Goal: Transaction & Acquisition: Purchase product/service

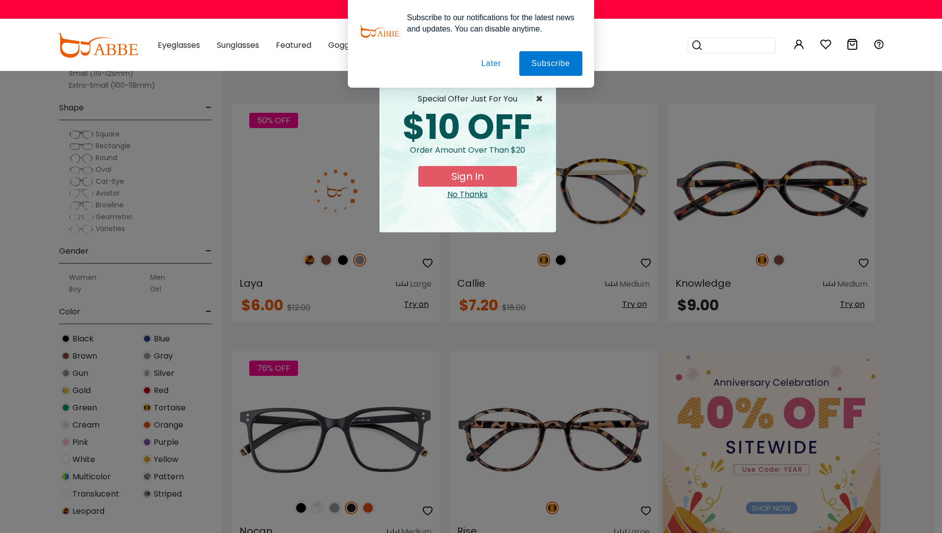
click at [538, 98] on span "×" at bounding box center [541, 99] width 12 height 12
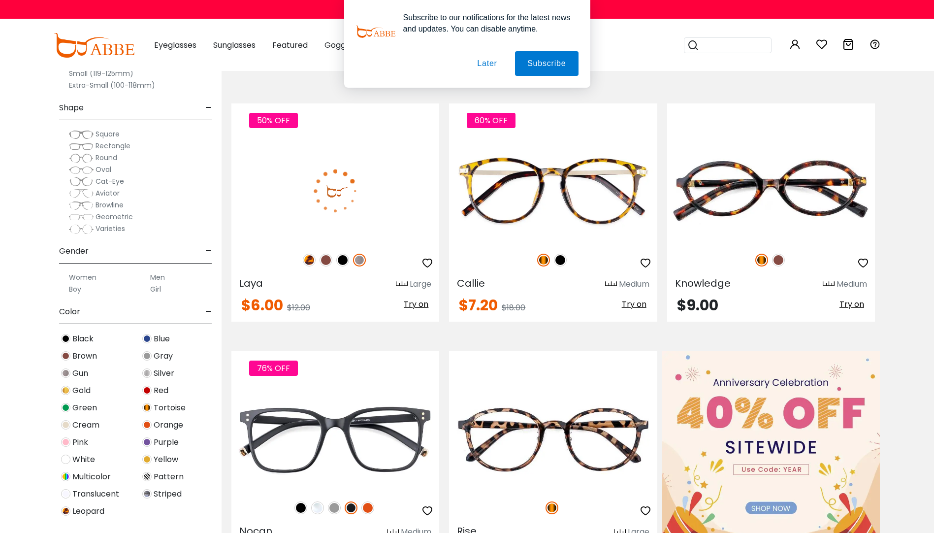
click at [487, 62] on button "Later" at bounding box center [487, 63] width 44 height 25
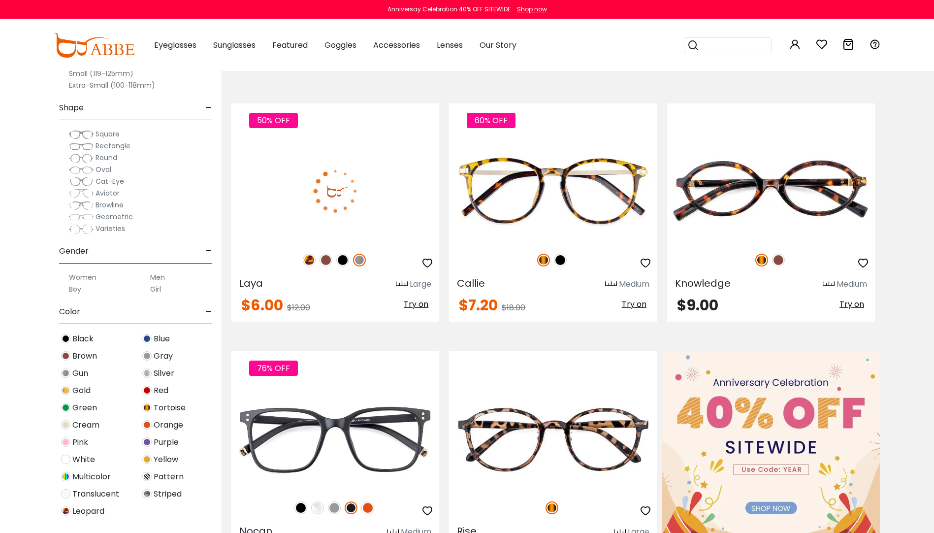
click at [159, 279] on label "Men" at bounding box center [157, 277] width 15 height 12
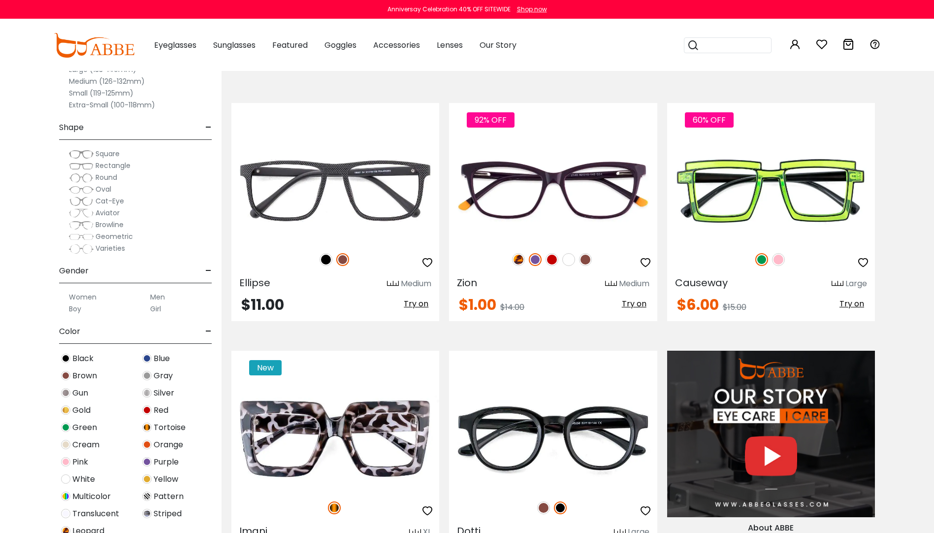
scroll to position [640, 0]
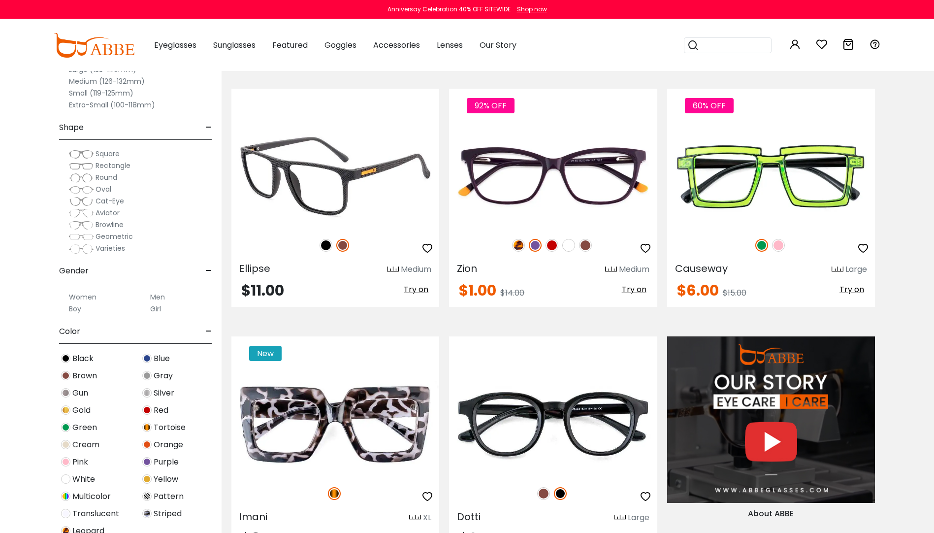
click at [421, 290] on span "Try on" at bounding box center [416, 289] width 25 height 11
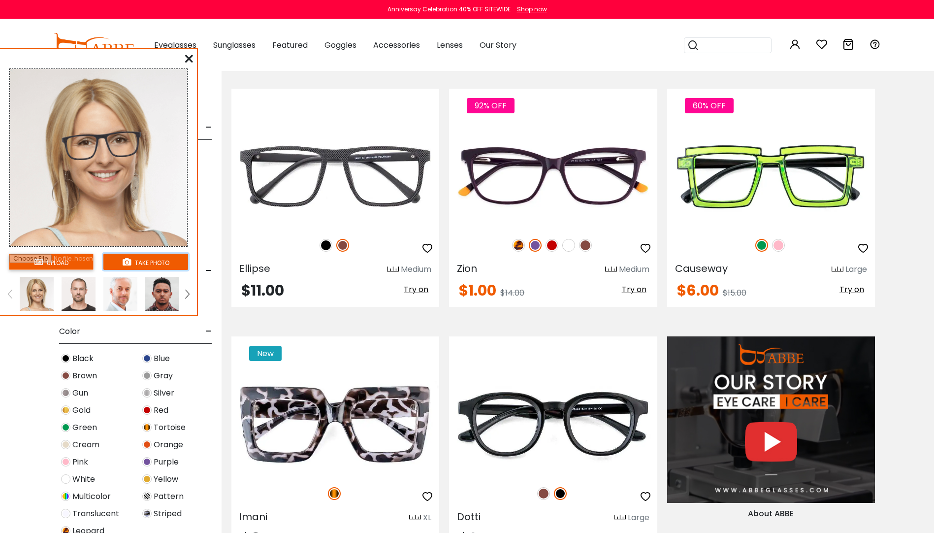
click at [154, 261] on button "take photo" at bounding box center [145, 262] width 85 height 16
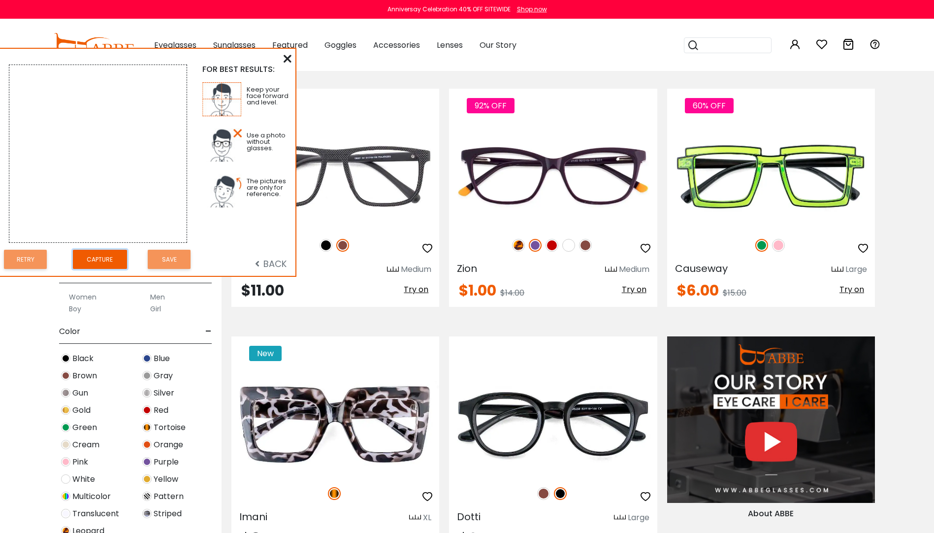
click at [104, 259] on button "Capture" at bounding box center [100, 259] width 54 height 19
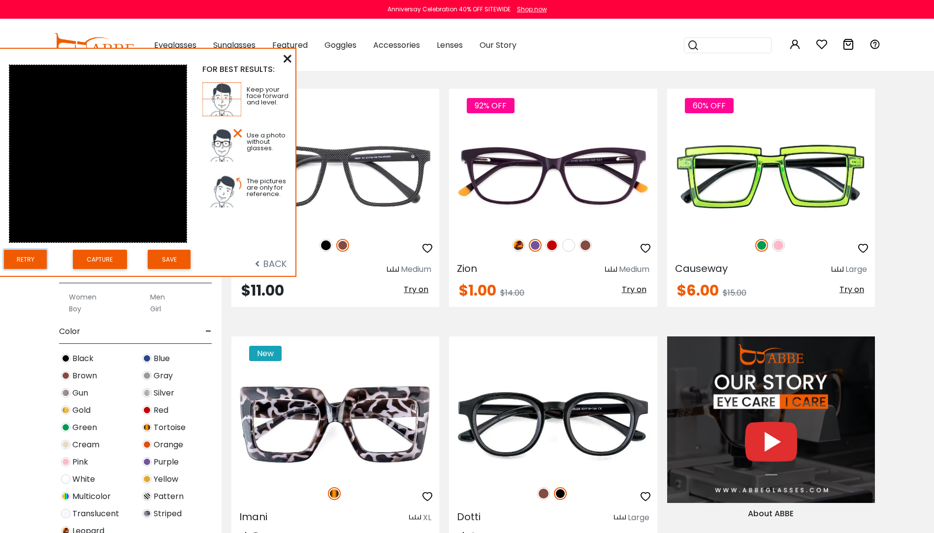
click at [24, 258] on button "Retry" at bounding box center [25, 259] width 43 height 19
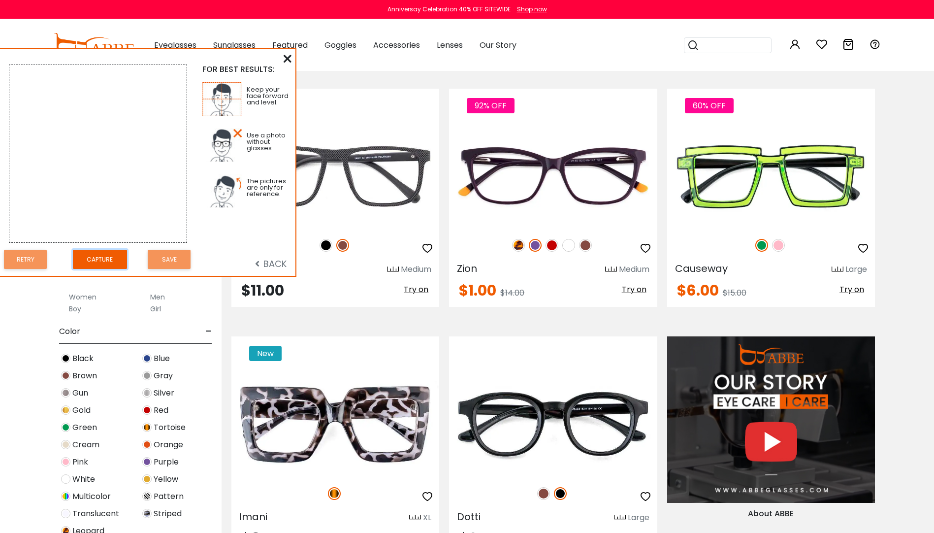
click at [105, 258] on button "Capture" at bounding box center [100, 259] width 54 height 19
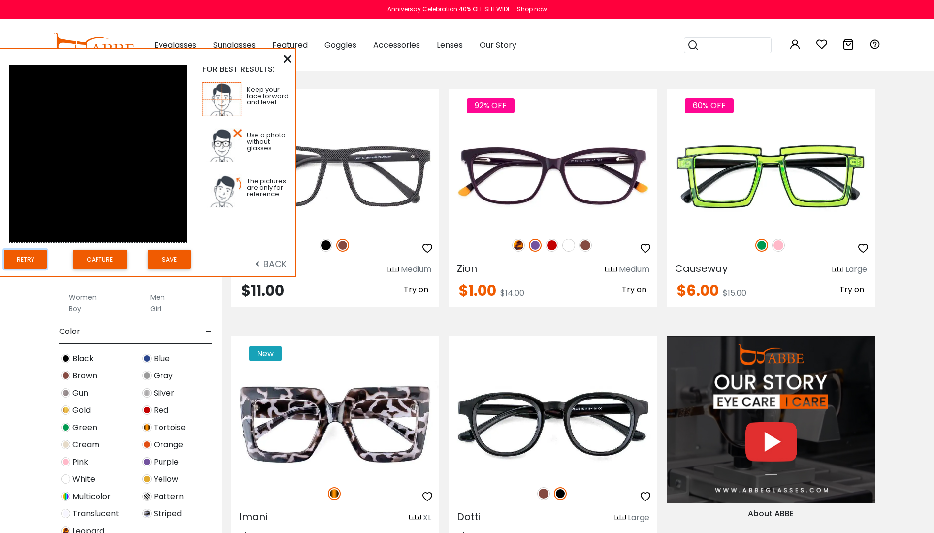
click at [20, 259] on button "Retry" at bounding box center [25, 259] width 43 height 19
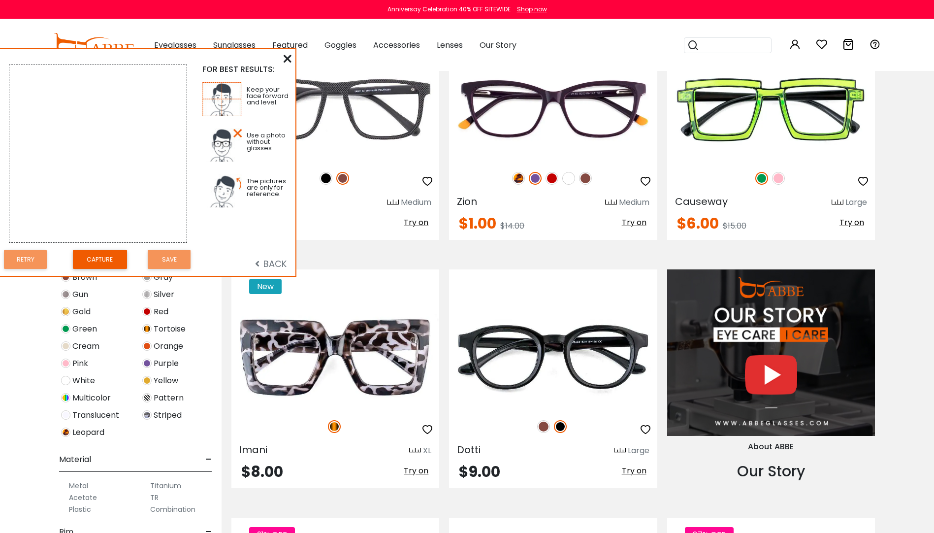
scroll to position [690, 0]
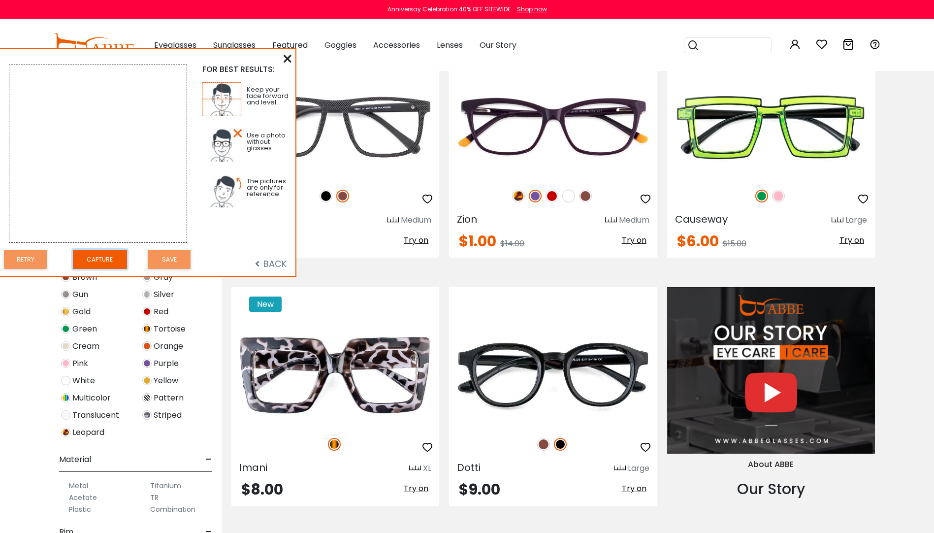
click at [103, 258] on button "Capture" at bounding box center [100, 259] width 54 height 19
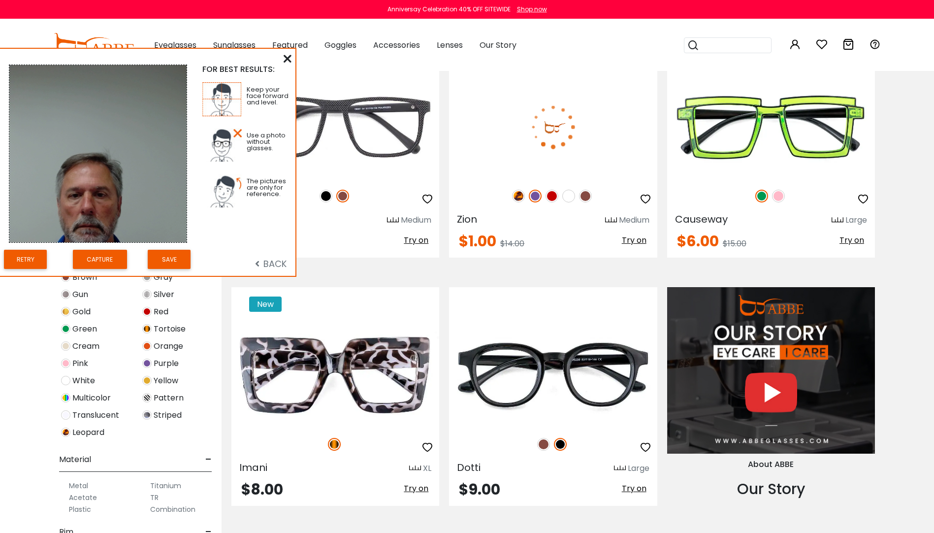
click at [636, 239] on span "Try on" at bounding box center [634, 239] width 25 height 11
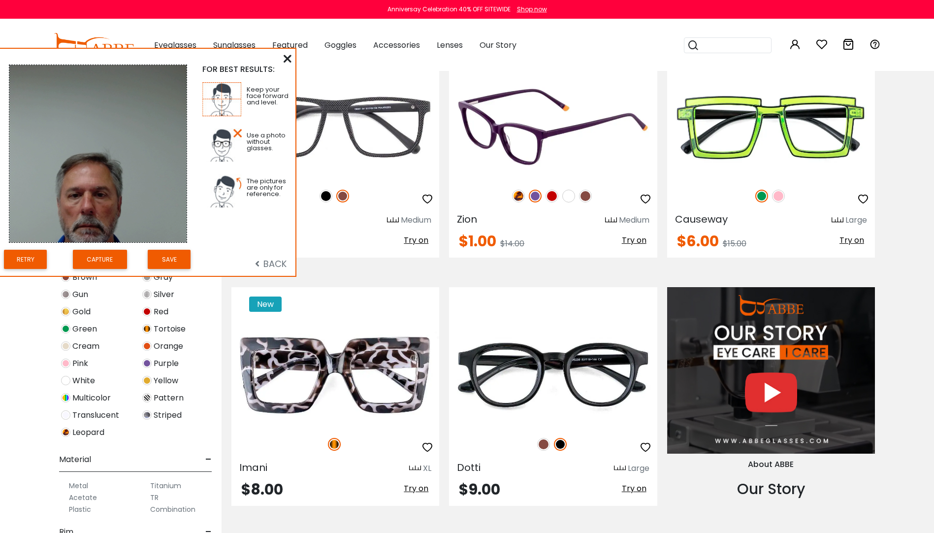
click at [635, 238] on span "Try on" at bounding box center [634, 239] width 25 height 11
click at [634, 238] on span "Try on" at bounding box center [634, 239] width 25 height 11
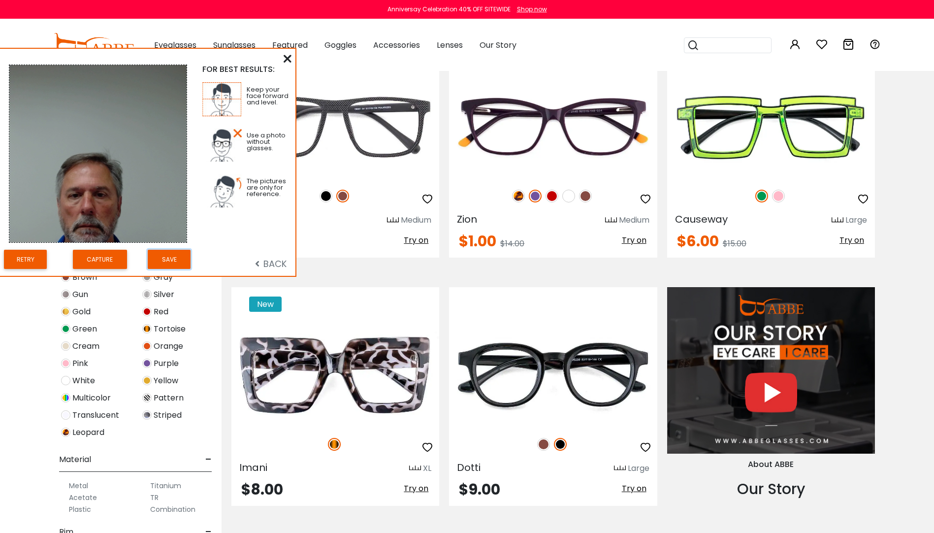
click at [160, 262] on button "Save" at bounding box center [169, 259] width 43 height 19
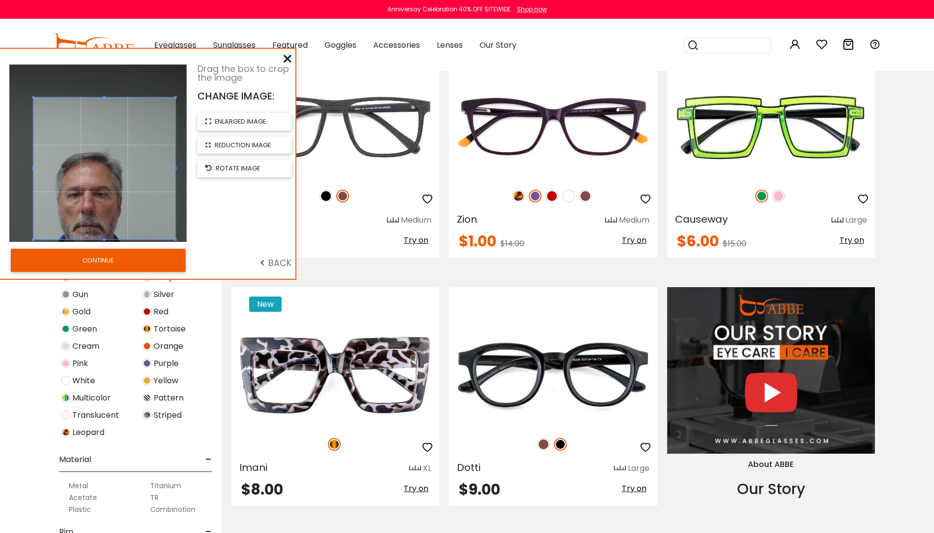
drag, startPoint x: 137, startPoint y: 201, endPoint x: 144, endPoint y: 217, distance: 16.6
click at [144, 217] on span at bounding box center [104, 169] width 142 height 142
click at [162, 259] on button "CONTINUE" at bounding box center [98, 260] width 175 height 23
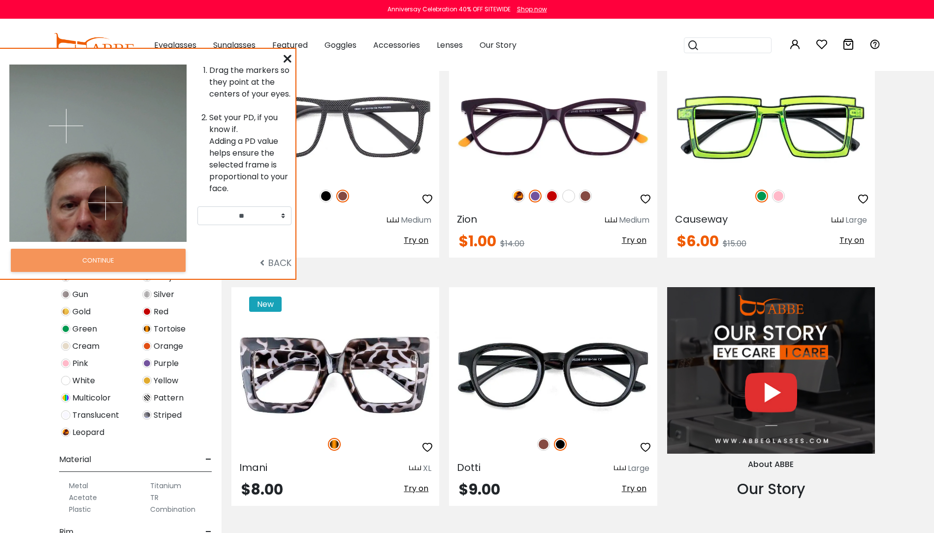
drag, startPoint x: 115, startPoint y: 123, endPoint x: 67, endPoint y: 155, distance: 57.9
click at [101, 209] on img at bounding box center [105, 203] width 34 height 34
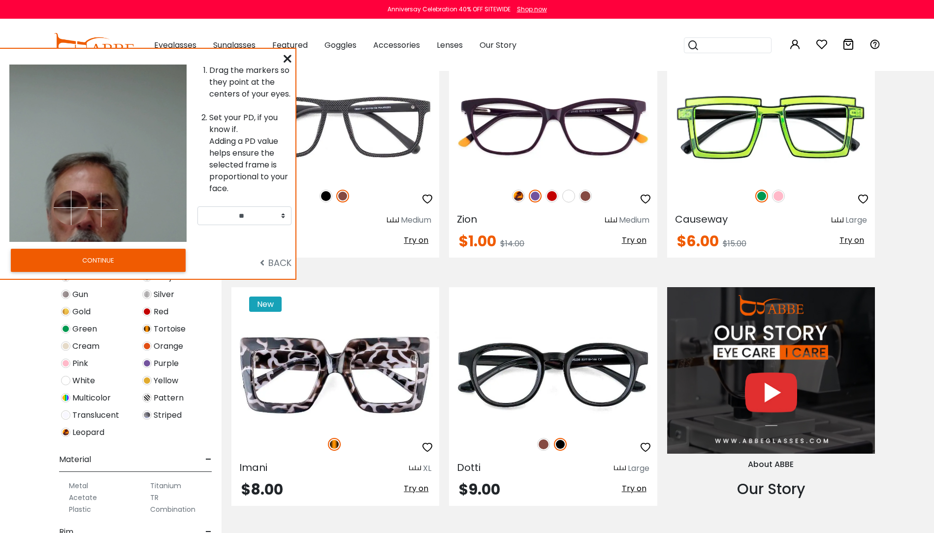
drag, startPoint x: 67, startPoint y: 155, endPoint x: 71, endPoint y: 207, distance: 52.4
click at [71, 207] on img at bounding box center [71, 208] width 34 height 34
click at [102, 207] on img at bounding box center [102, 208] width 34 height 34
click at [105, 259] on button "CONTINUE" at bounding box center [98, 260] width 175 height 23
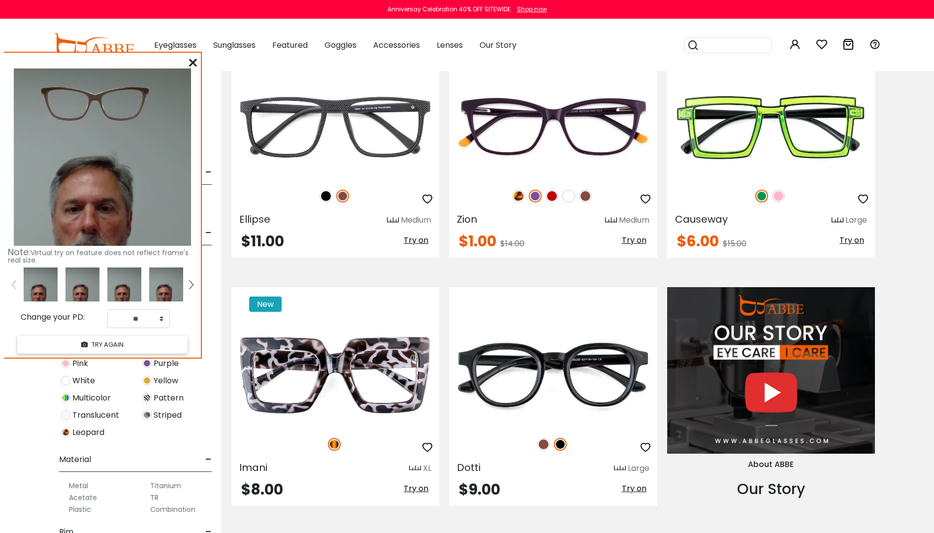
drag, startPoint x: 94, startPoint y: 92, endPoint x: 98, endPoint y: 96, distance: 5.2
click at [98, 96] on img at bounding box center [94, 104] width 119 height 60
click at [166, 288] on img at bounding box center [166, 284] width 34 height 34
click at [117, 286] on img at bounding box center [124, 284] width 34 height 34
click at [167, 287] on img at bounding box center [166, 284] width 34 height 34
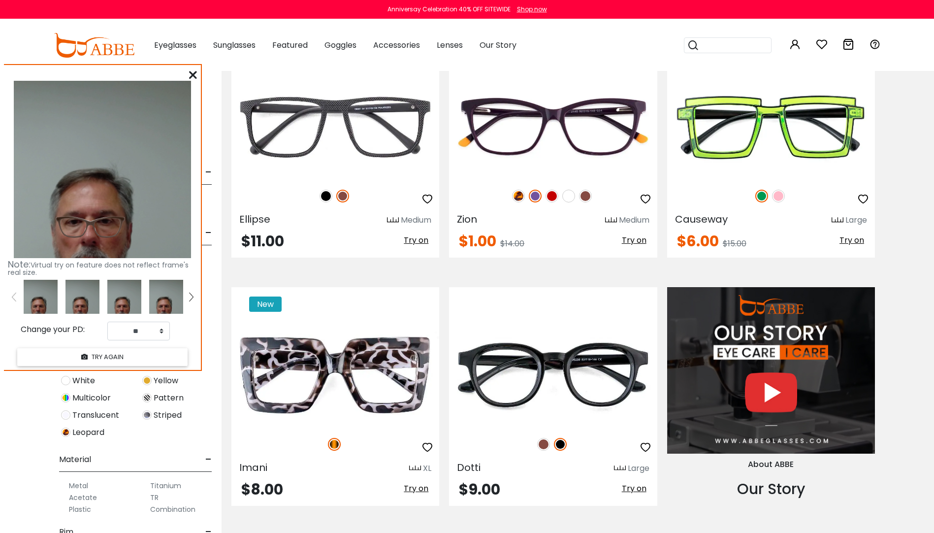
drag, startPoint x: 169, startPoint y: 200, endPoint x: 169, endPoint y: 224, distance: 24.1
click at [169, 224] on img at bounding box center [102, 169] width 177 height 177
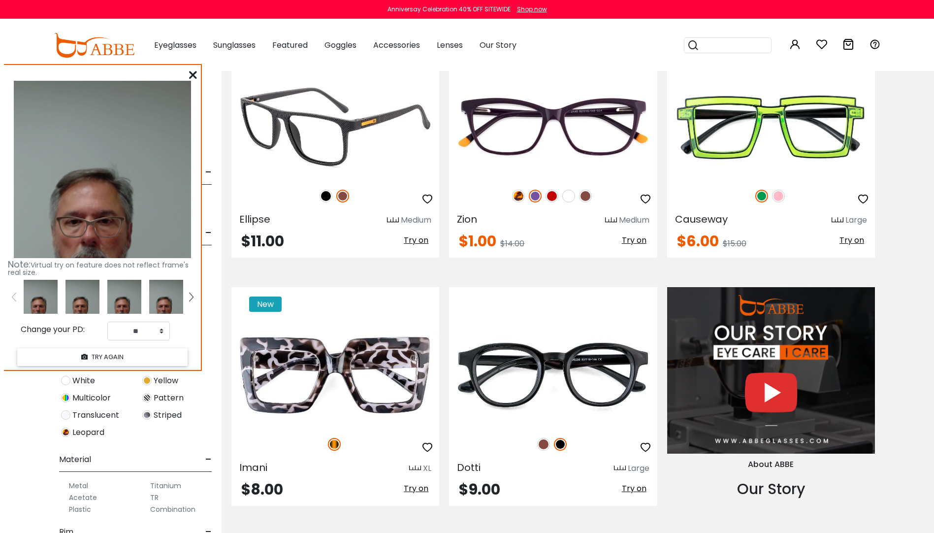
click at [412, 239] on span "Try on" at bounding box center [416, 239] width 25 height 11
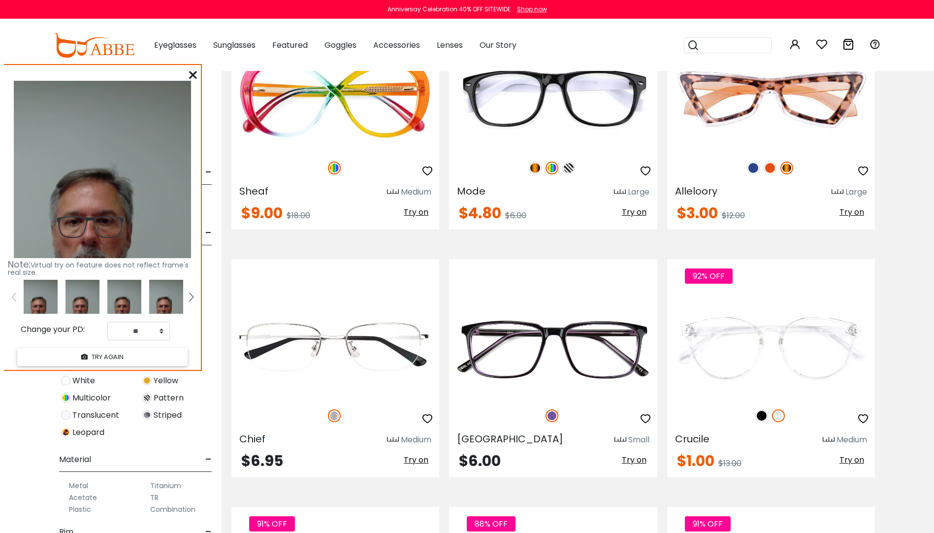
scroll to position [1478, 0]
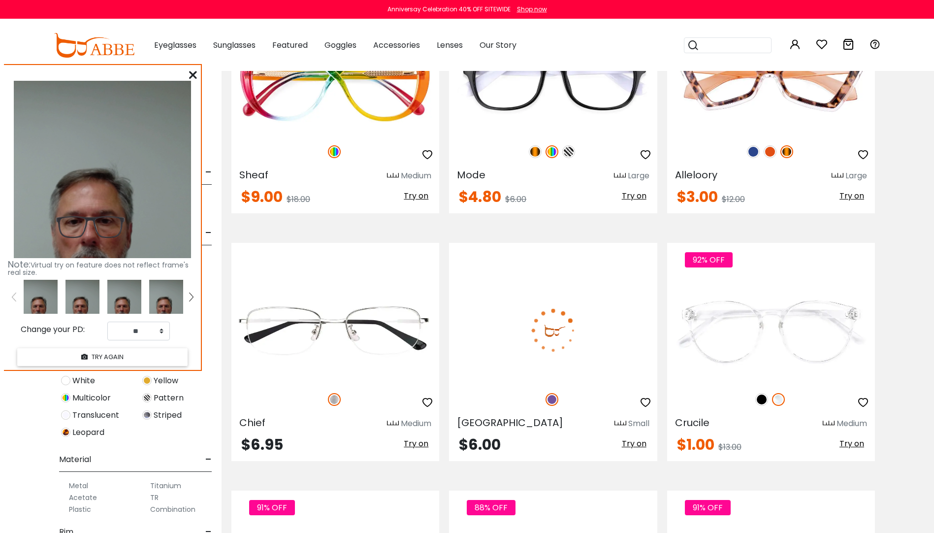
click at [638, 445] on span "Try on" at bounding box center [634, 443] width 25 height 11
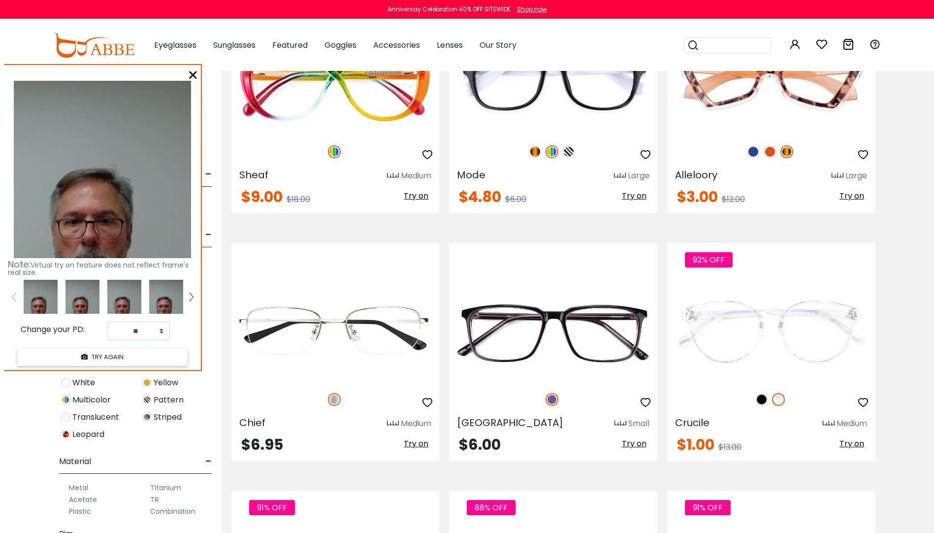
scroll to position [99, 0]
click at [126, 298] on img at bounding box center [124, 297] width 34 height 34
click at [74, 295] on img at bounding box center [83, 297] width 34 height 34
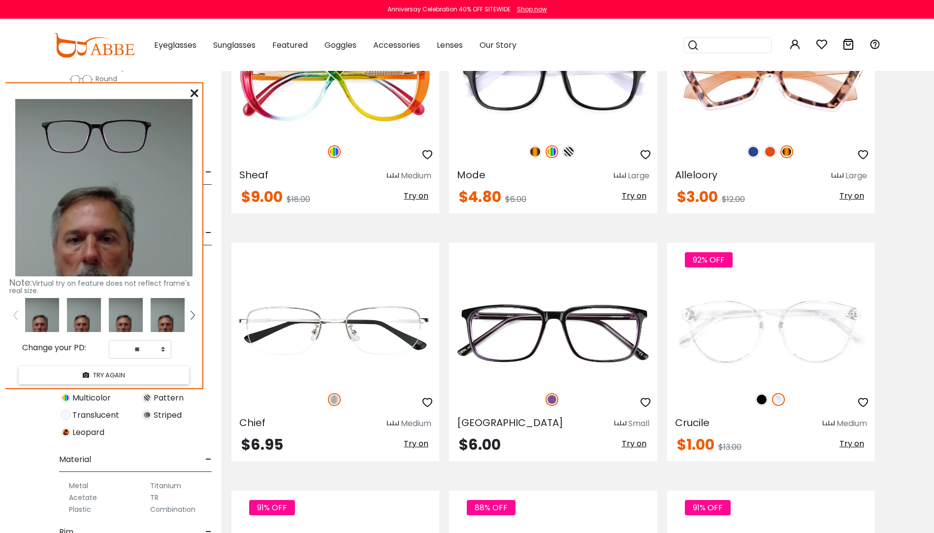
drag, startPoint x: 97, startPoint y: 108, endPoint x: 102, endPoint y: 122, distance: 15.0
click at [102, 122] on img at bounding box center [96, 134] width 119 height 60
click at [103, 122] on img at bounding box center [96, 134] width 119 height 60
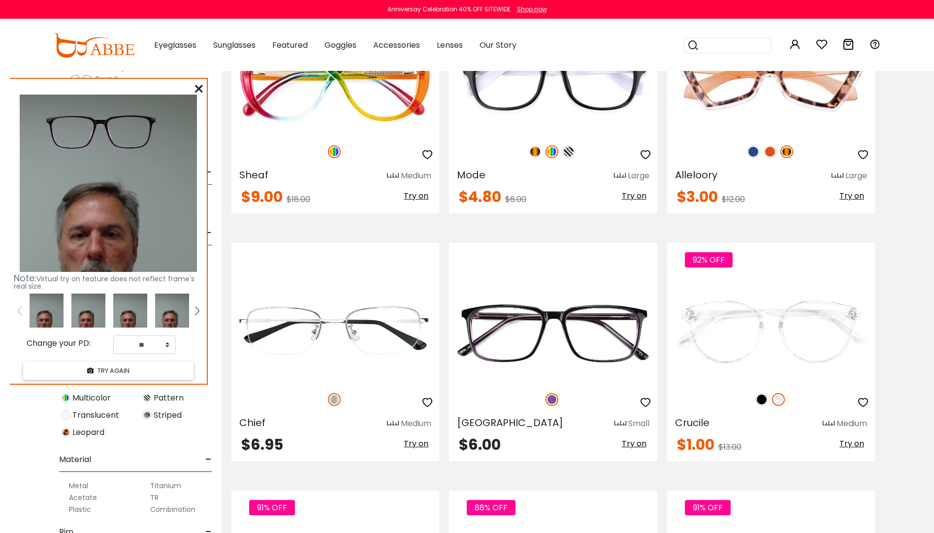
click at [98, 237] on img at bounding box center [108, 183] width 177 height 177
click at [133, 137] on img at bounding box center [100, 130] width 119 height 60
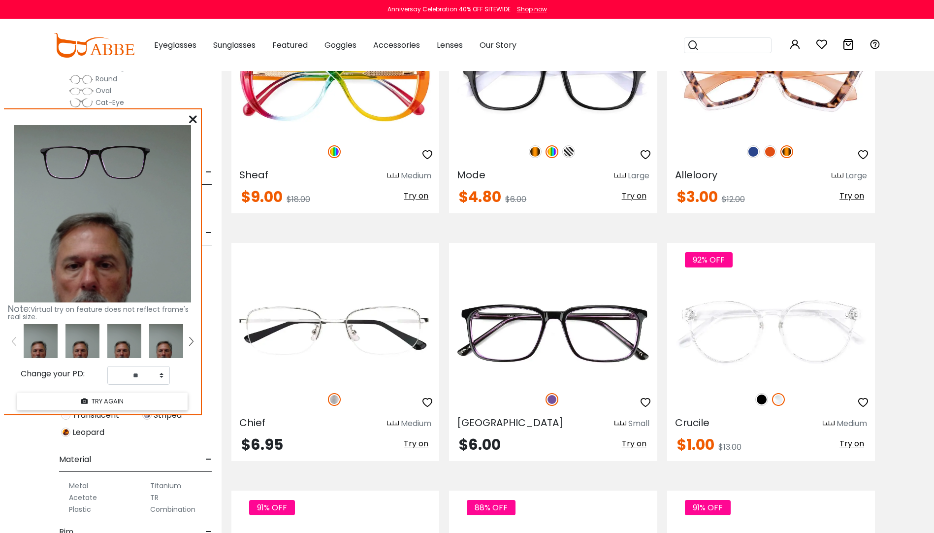
drag, startPoint x: 133, startPoint y: 137, endPoint x: 135, endPoint y: 142, distance: 5.3
click at [132, 151] on img at bounding box center [94, 161] width 119 height 60
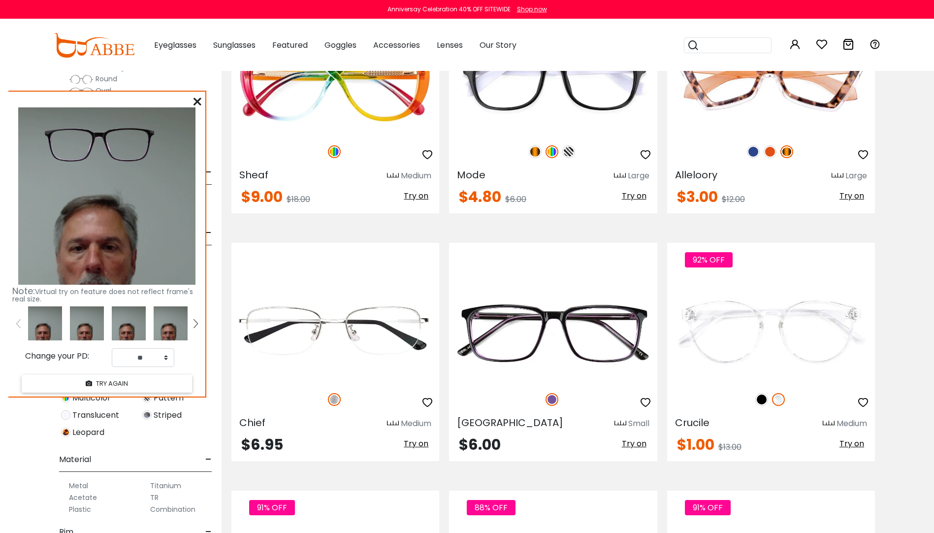
drag, startPoint x: 135, startPoint y: 142, endPoint x: 139, endPoint y: 128, distance: 15.2
click at [139, 128] on img at bounding box center [99, 143] width 119 height 60
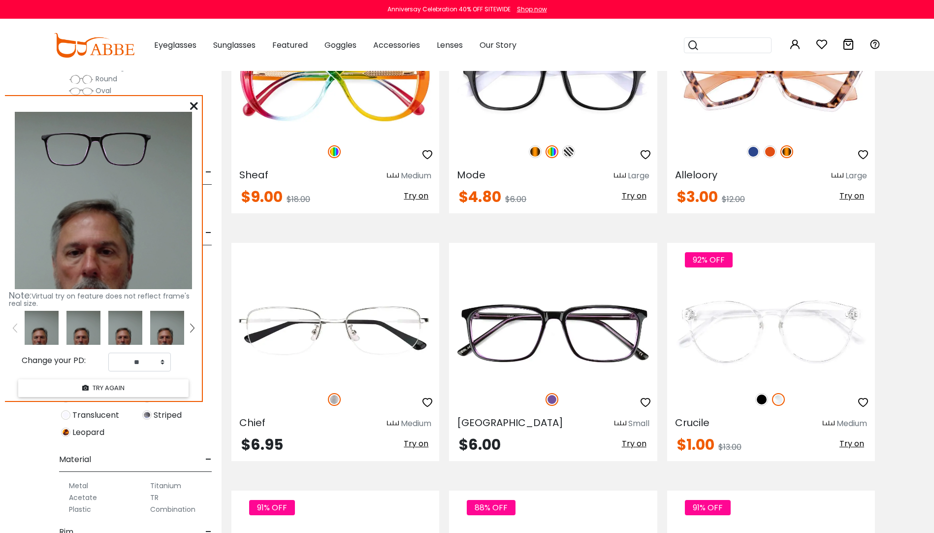
drag, startPoint x: 147, startPoint y: 141, endPoint x: 139, endPoint y: 151, distance: 11.9
click at [139, 155] on img at bounding box center [95, 147] width 119 height 60
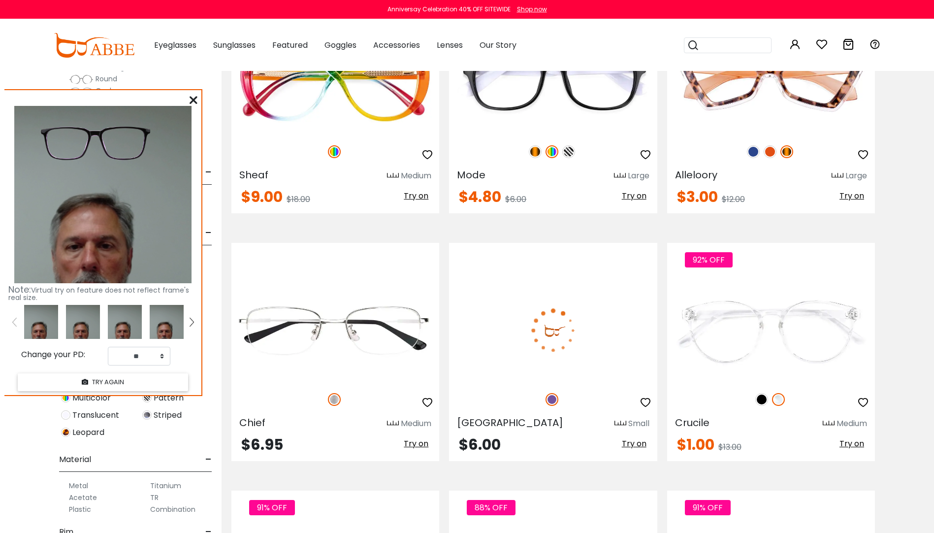
click at [633, 441] on span "Try on" at bounding box center [634, 443] width 25 height 11
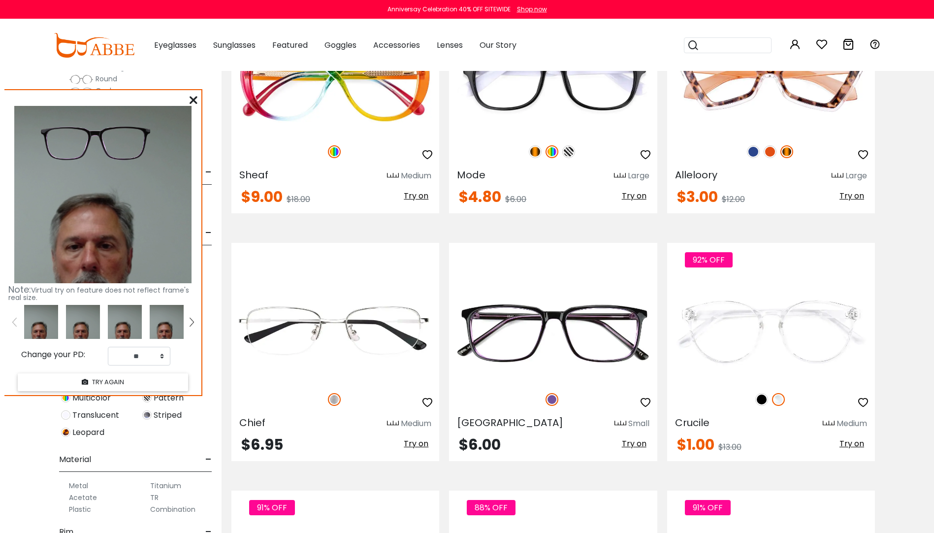
click at [168, 321] on img at bounding box center [167, 322] width 34 height 34
click at [100, 381] on button "TRY AGAIN" at bounding box center [103, 381] width 170 height 17
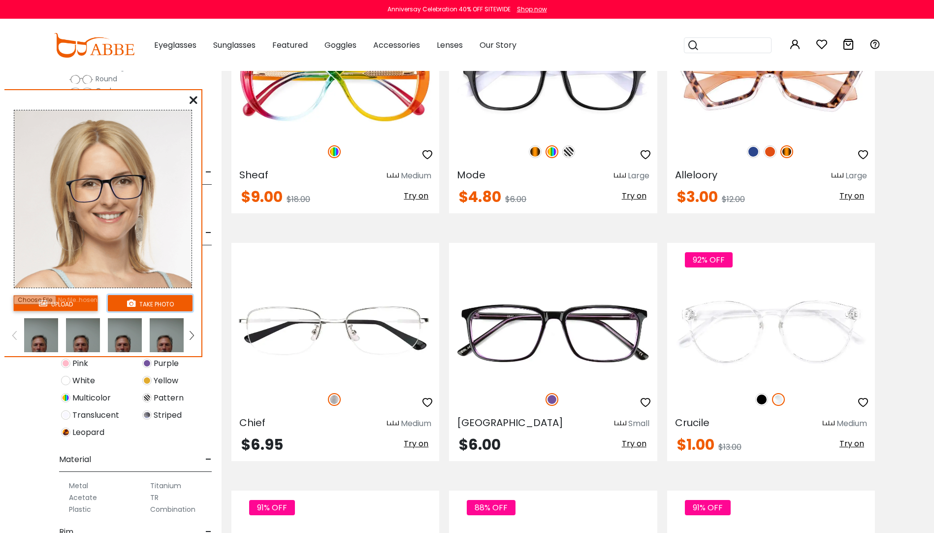
click at [158, 302] on button "take photo" at bounding box center [150, 303] width 85 height 16
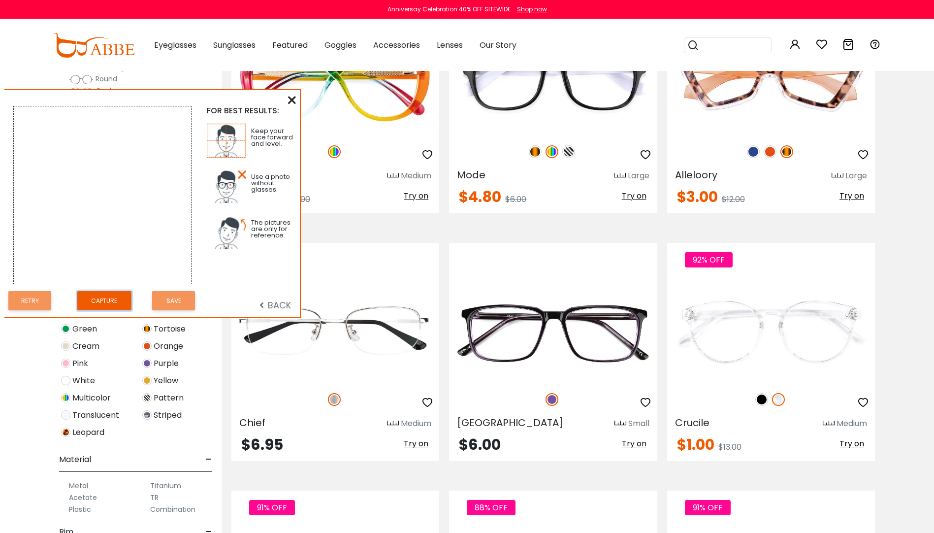
click at [107, 304] on button "Capture" at bounding box center [104, 300] width 54 height 19
click at [177, 300] on button "Save" at bounding box center [173, 300] width 43 height 19
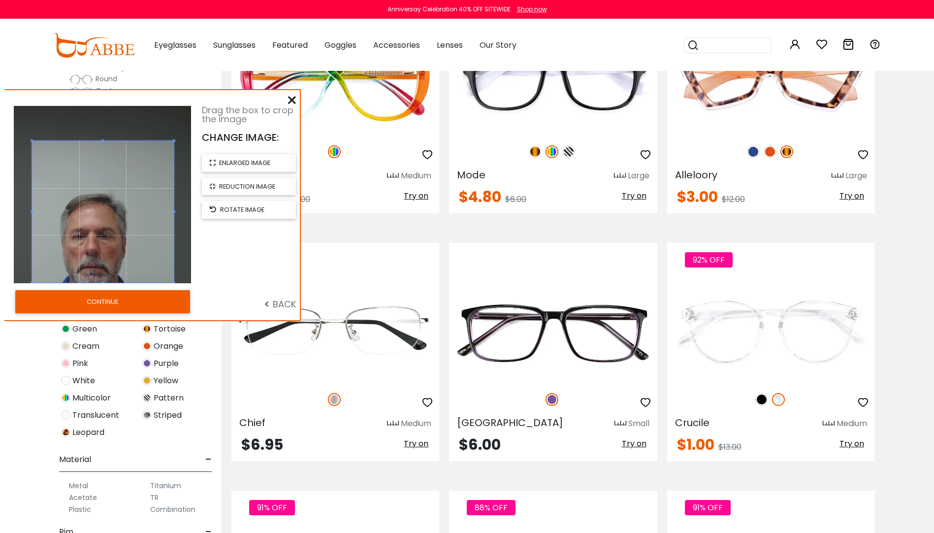
drag, startPoint x: 104, startPoint y: 247, endPoint x: 105, endPoint y: 260, distance: 12.8
click at [105, 260] on span at bounding box center [103, 212] width 142 height 142
click at [251, 163] on span "enlarged image" at bounding box center [244, 162] width 51 height 9
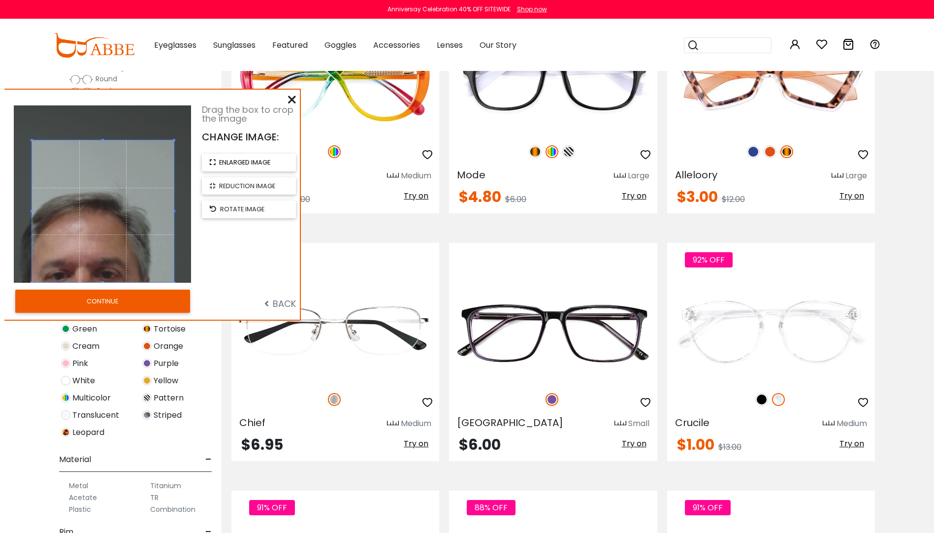
click at [251, 163] on span "enlarged image" at bounding box center [244, 162] width 51 height 9
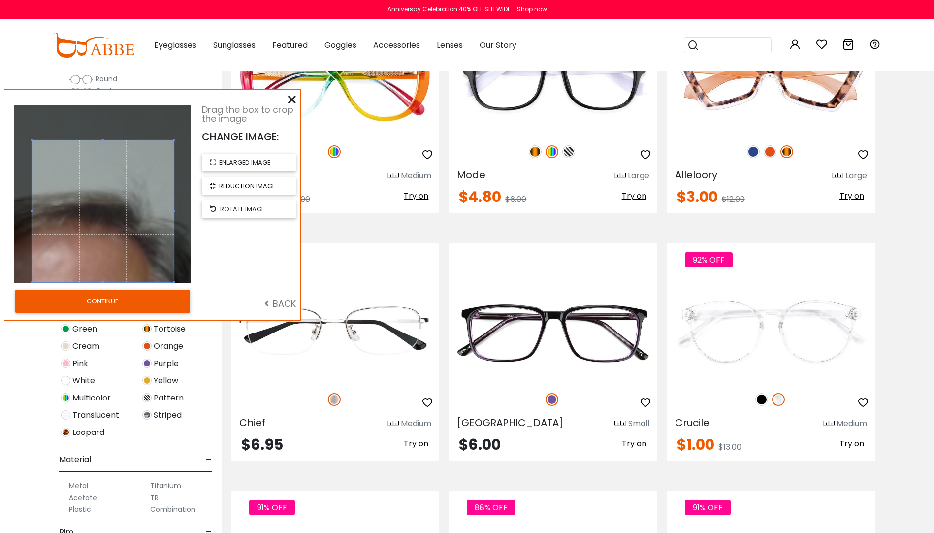
click at [240, 186] on span "reduction image" at bounding box center [247, 185] width 56 height 9
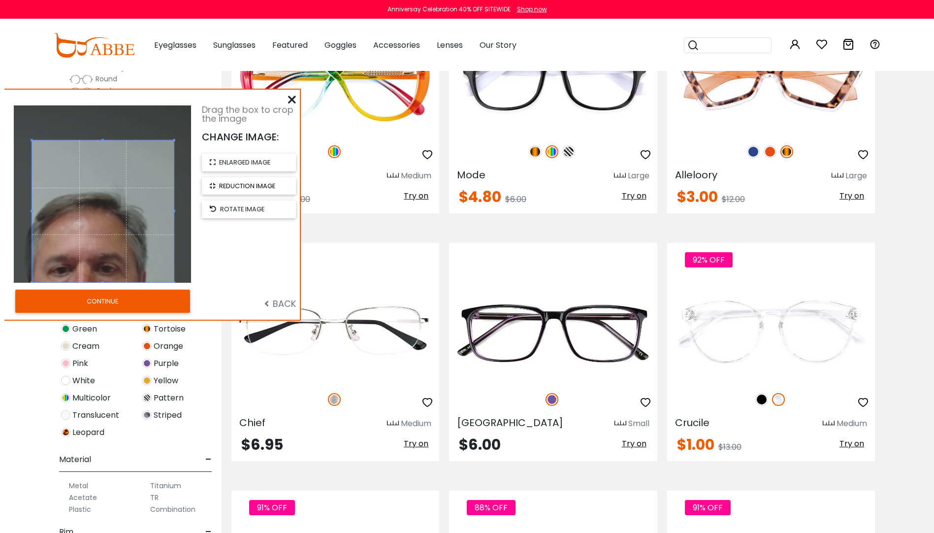
click at [240, 186] on span "reduction image" at bounding box center [247, 185] width 56 height 9
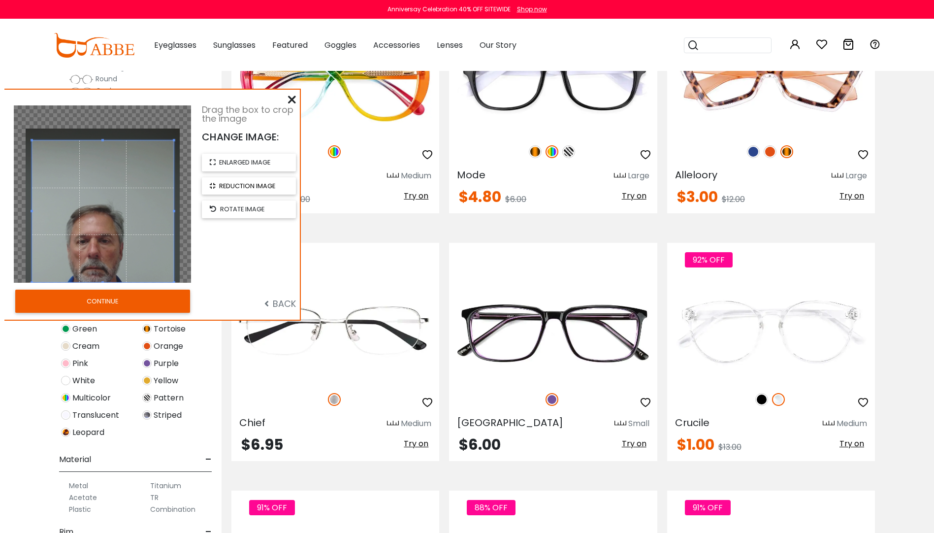
click at [240, 186] on span "reduction image" at bounding box center [247, 185] width 56 height 9
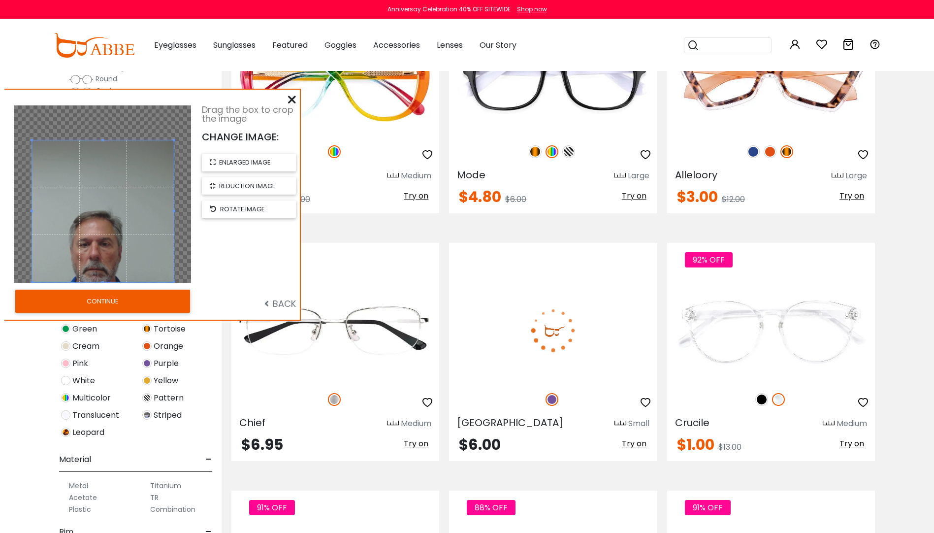
click at [634, 444] on span "Try on" at bounding box center [634, 443] width 25 height 11
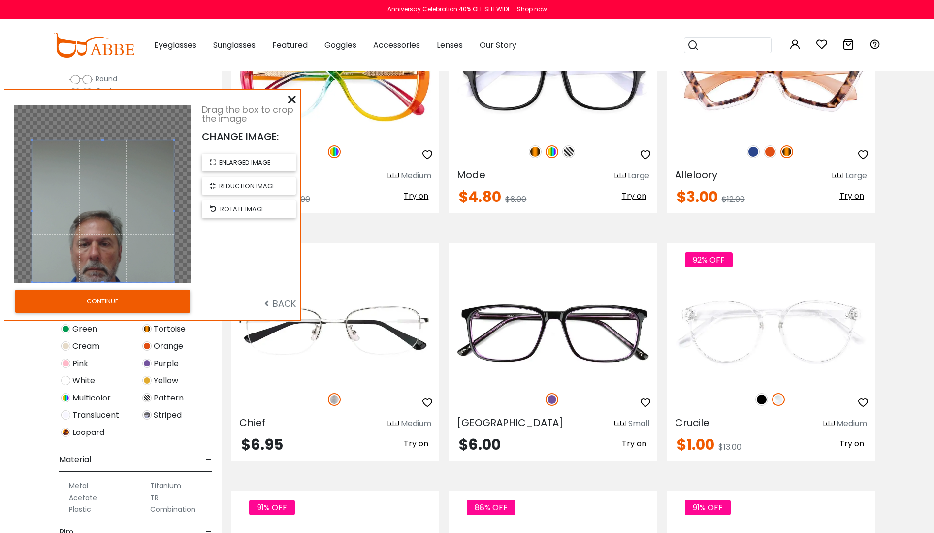
click at [172, 298] on button "CONTINUE" at bounding box center [102, 301] width 175 height 23
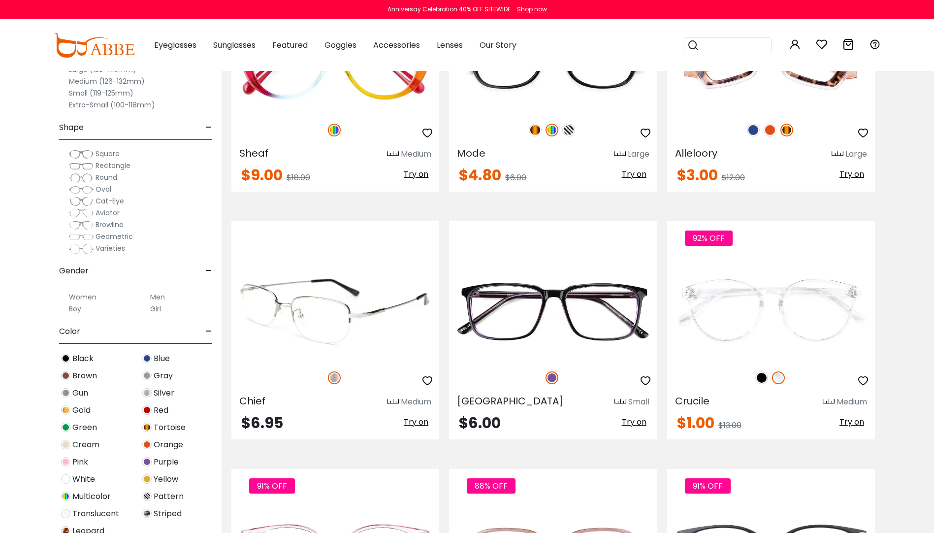
scroll to position [1527, 0]
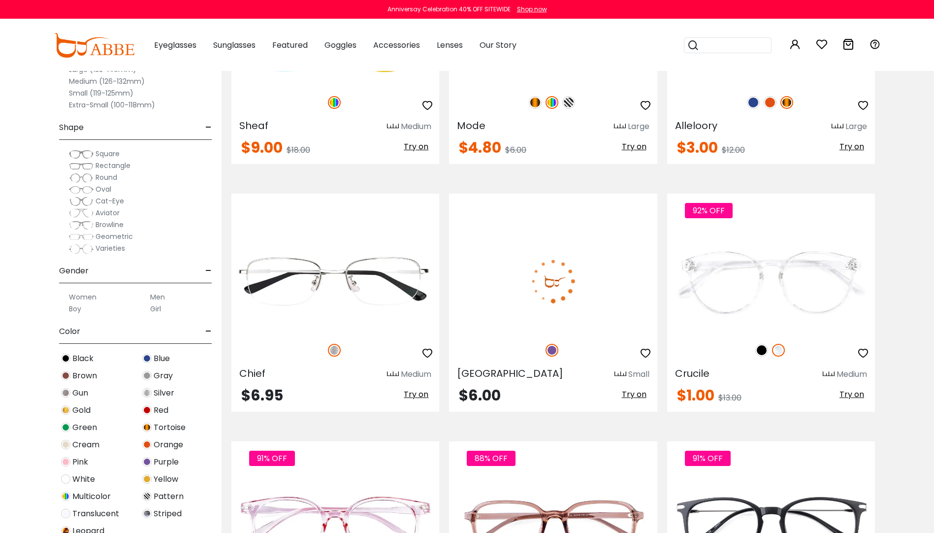
click at [637, 395] on span "Try on" at bounding box center [634, 394] width 25 height 11
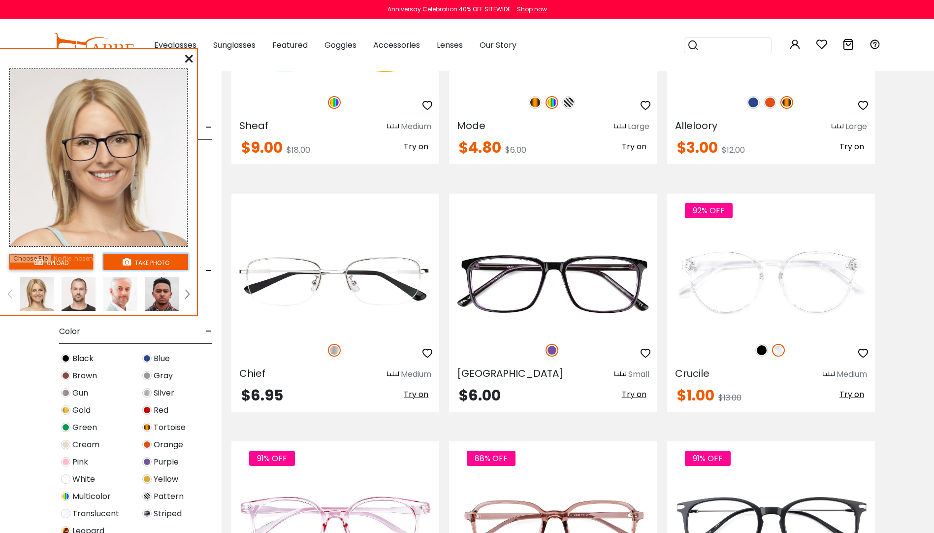
click at [142, 259] on button "take photo" at bounding box center [145, 262] width 85 height 16
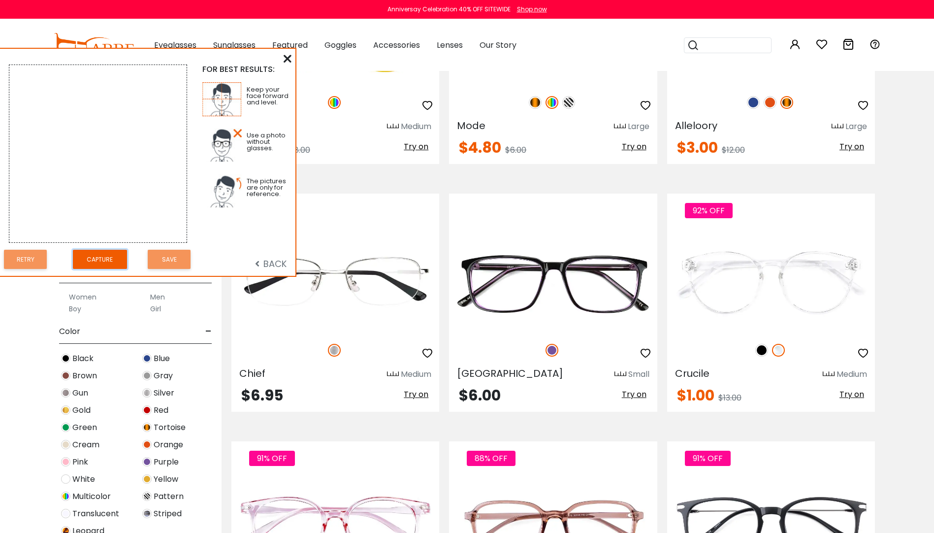
click at [105, 264] on button "Capture" at bounding box center [100, 259] width 54 height 19
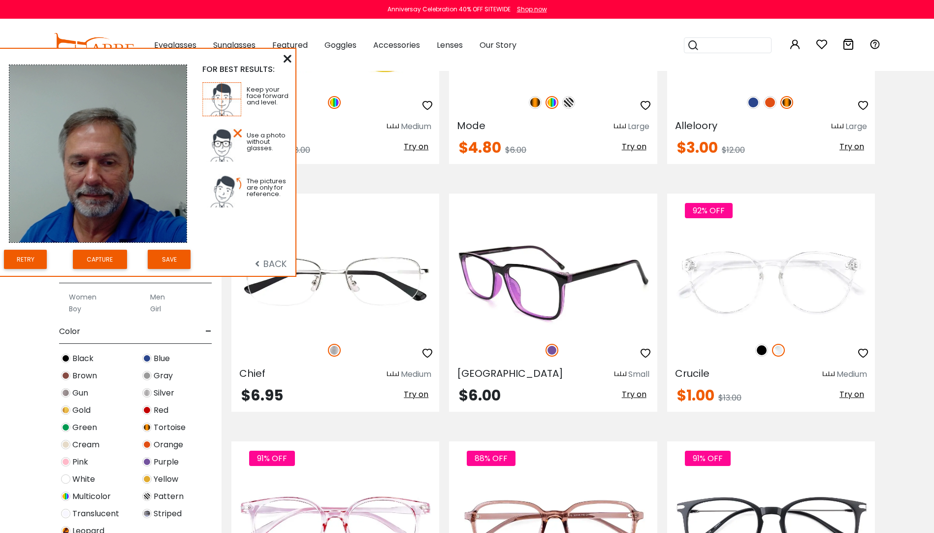
click at [636, 394] on span "Try on" at bounding box center [634, 394] width 25 height 11
click at [630, 393] on span "Try on" at bounding box center [634, 394] width 25 height 11
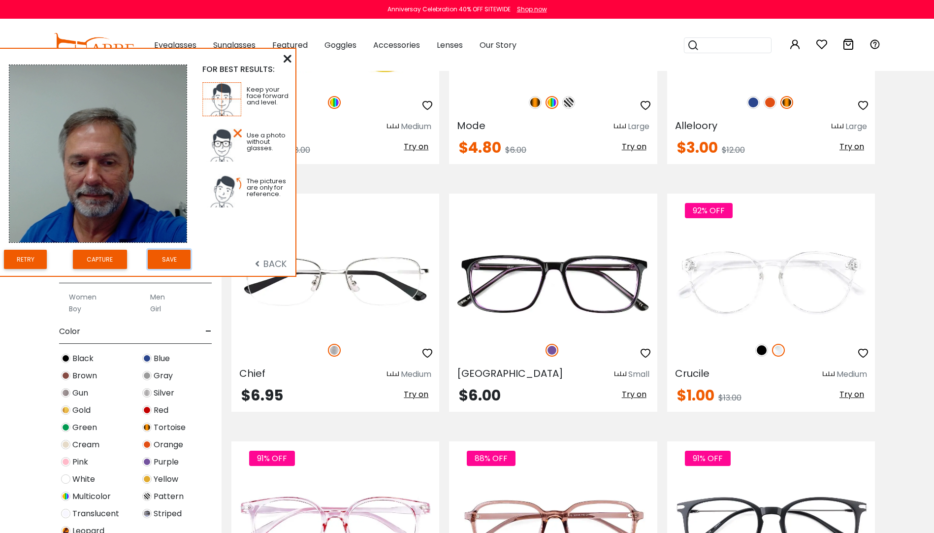
click at [170, 259] on button "Save" at bounding box center [169, 259] width 43 height 19
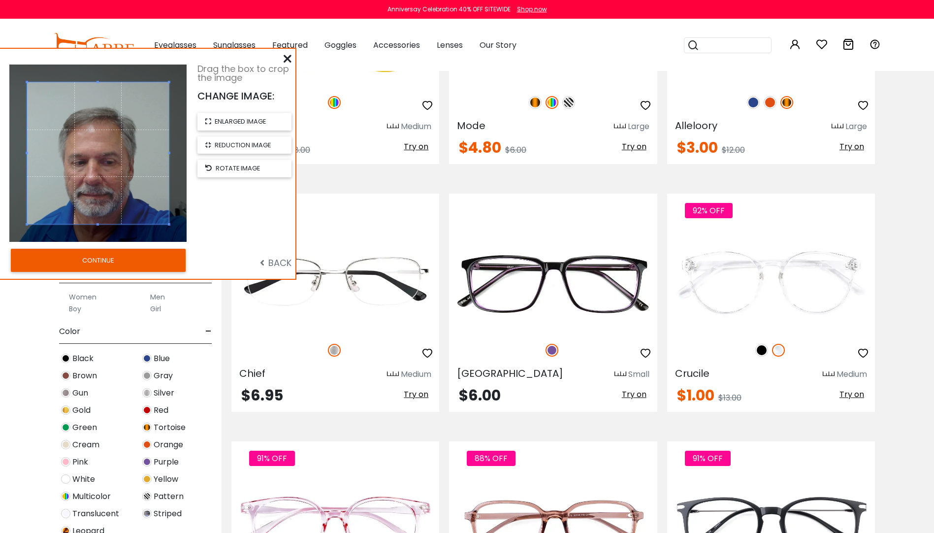
click at [133, 259] on button "CONTINUE" at bounding box center [98, 260] width 175 height 23
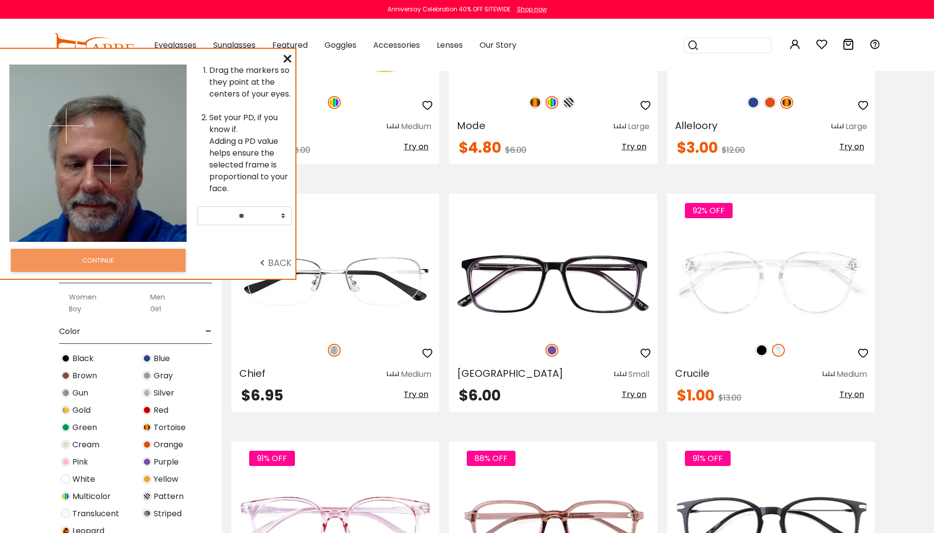
drag, startPoint x: 114, startPoint y: 126, endPoint x: 110, endPoint y: 165, distance: 39.6
click at [110, 165] on img at bounding box center [110, 165] width 34 height 34
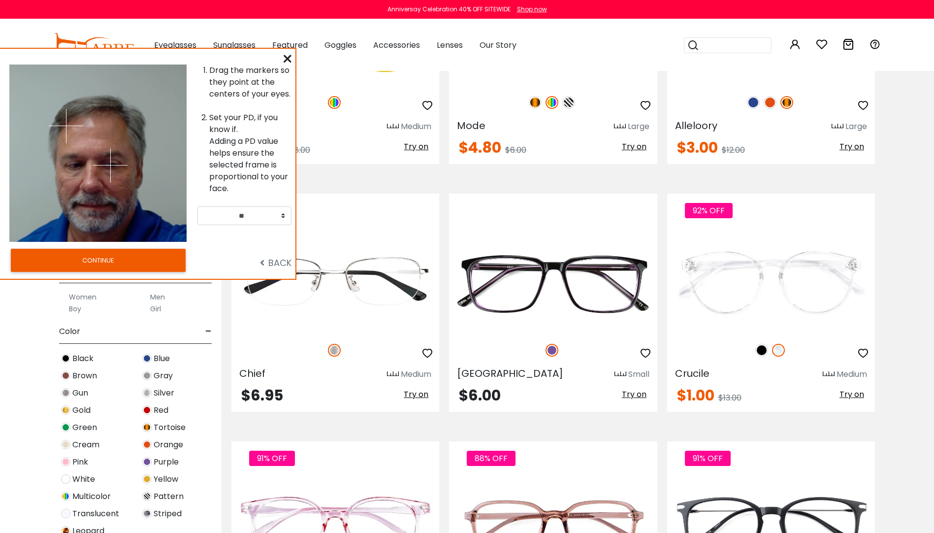
click at [72, 140] on img at bounding box center [66, 126] width 34 height 34
drag, startPoint x: 72, startPoint y: 138, endPoint x: 76, endPoint y: 165, distance: 26.8
click at [76, 165] on img at bounding box center [76, 165] width 34 height 34
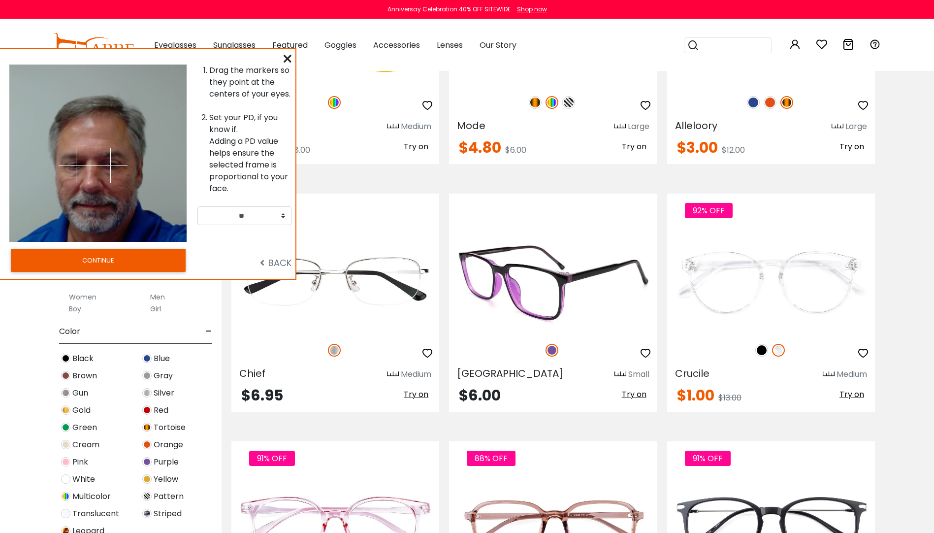
click at [632, 394] on span "Try on" at bounding box center [634, 394] width 25 height 11
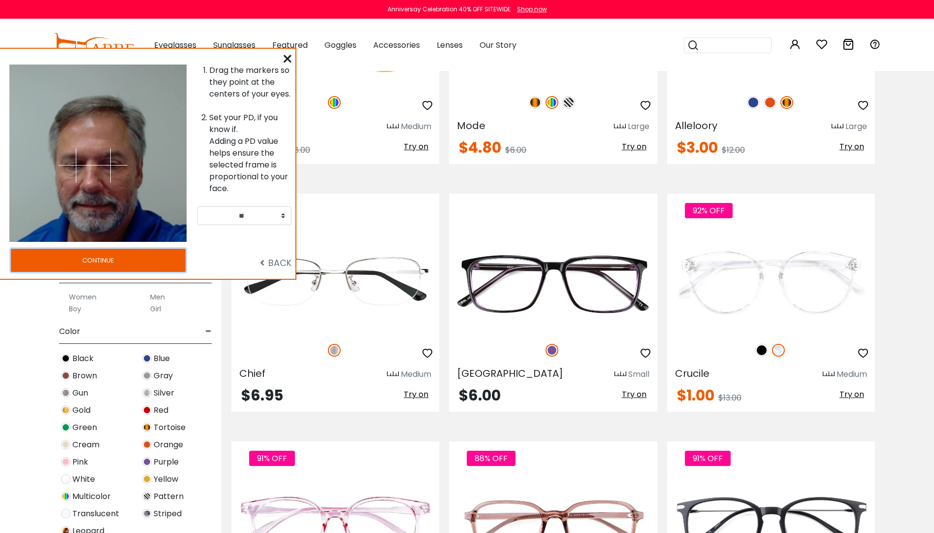
click at [94, 259] on button "CONTINUE" at bounding box center [98, 260] width 175 height 23
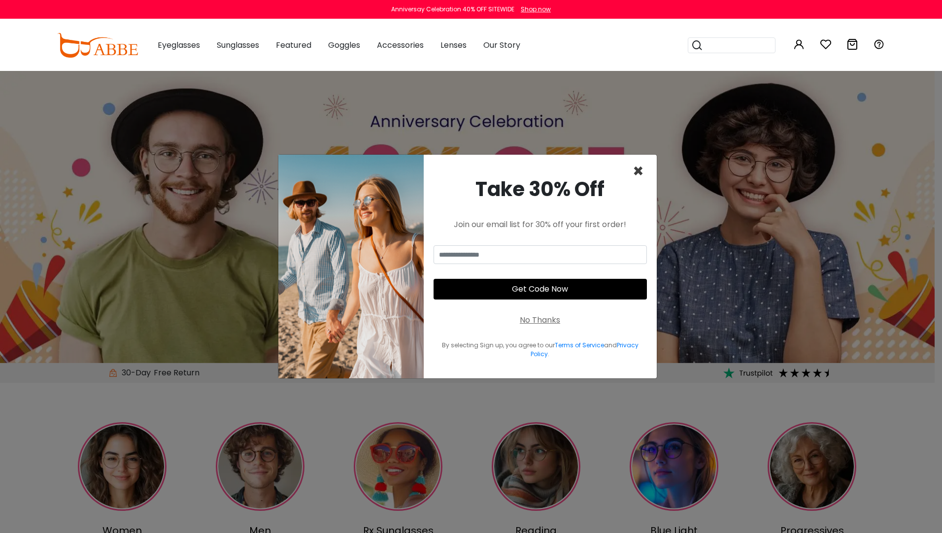
click at [637, 167] on span "×" at bounding box center [637, 171] width 11 height 25
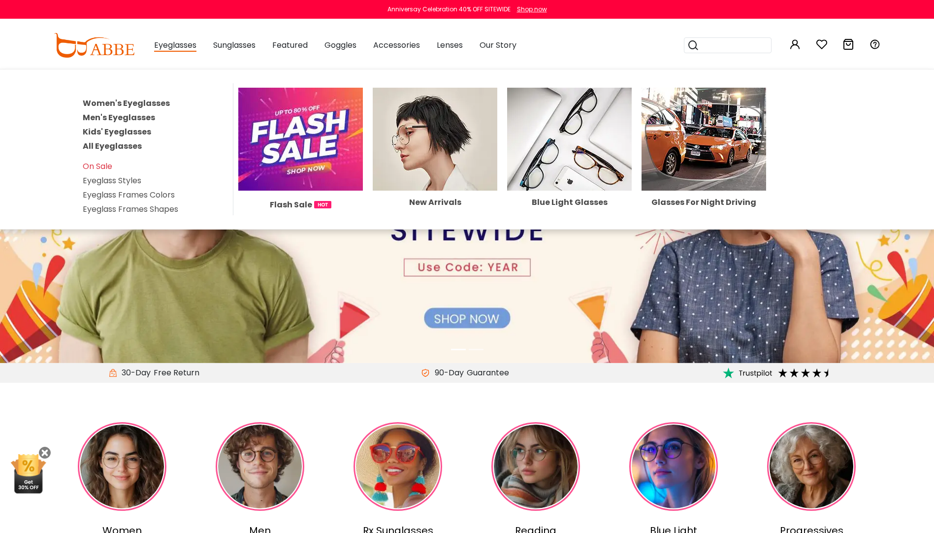
click at [133, 118] on link "Men's Eyeglasses" at bounding box center [119, 117] width 72 height 11
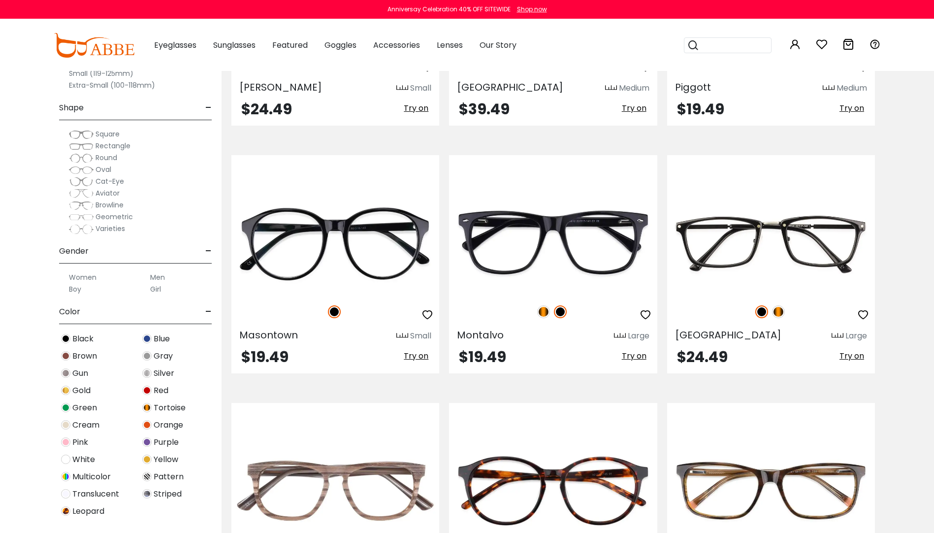
scroll to position [4630, 0]
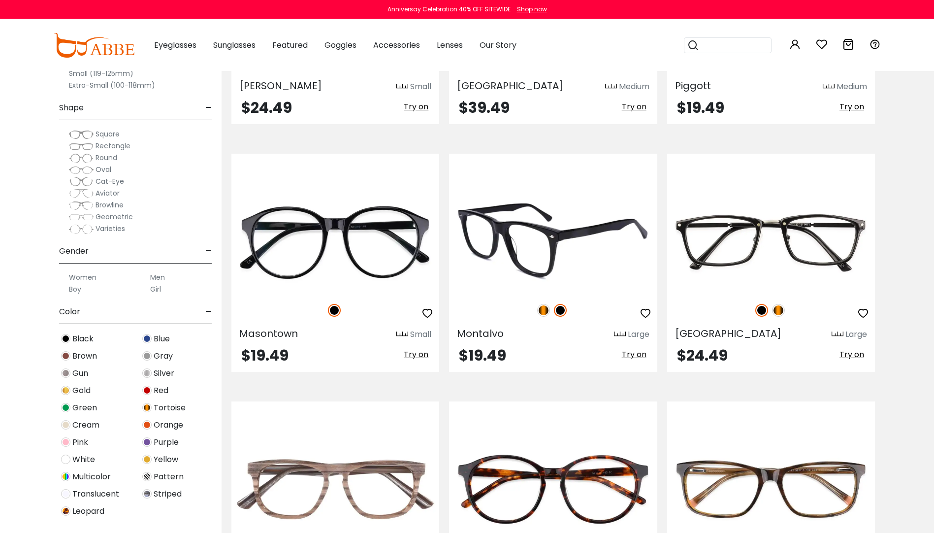
click at [636, 353] on span "Try on" at bounding box center [634, 354] width 25 height 11
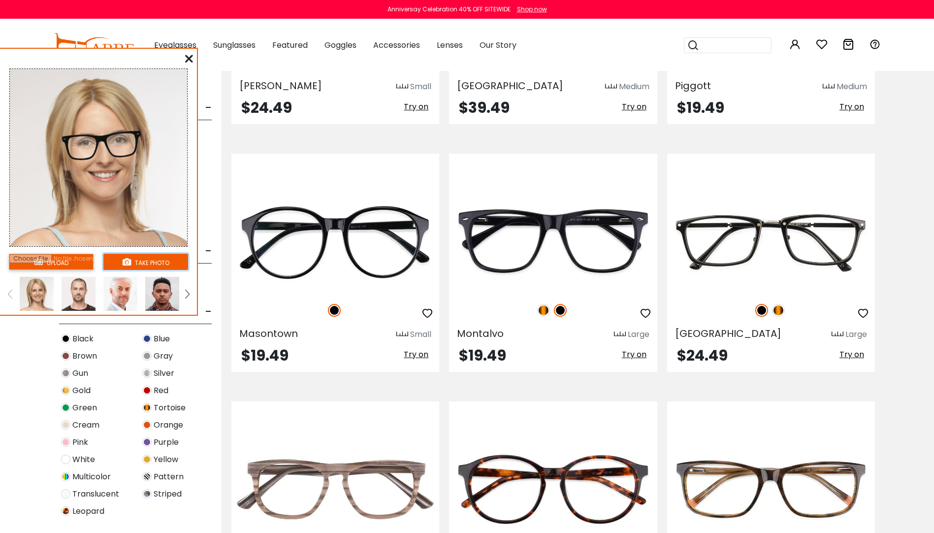
click at [144, 261] on button "take photo" at bounding box center [145, 262] width 85 height 16
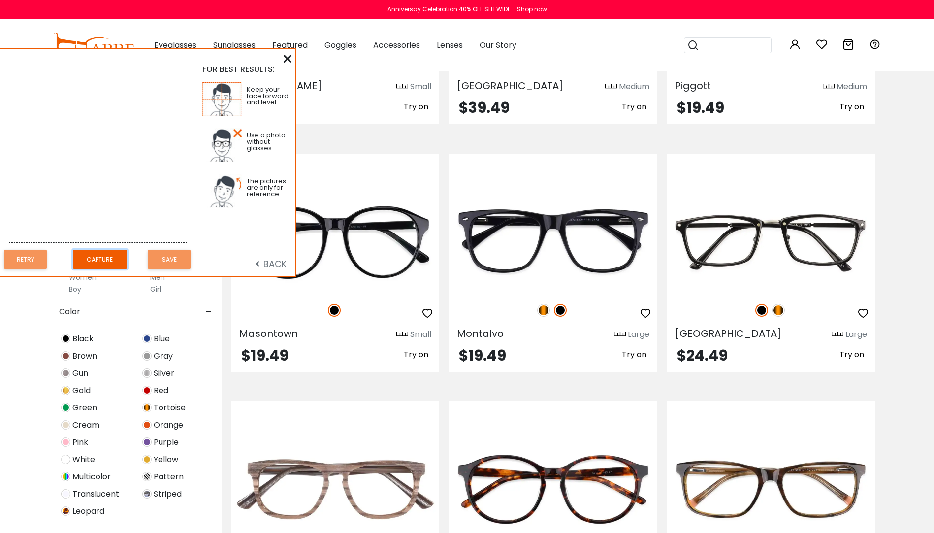
click at [112, 262] on button "Capture" at bounding box center [100, 259] width 54 height 19
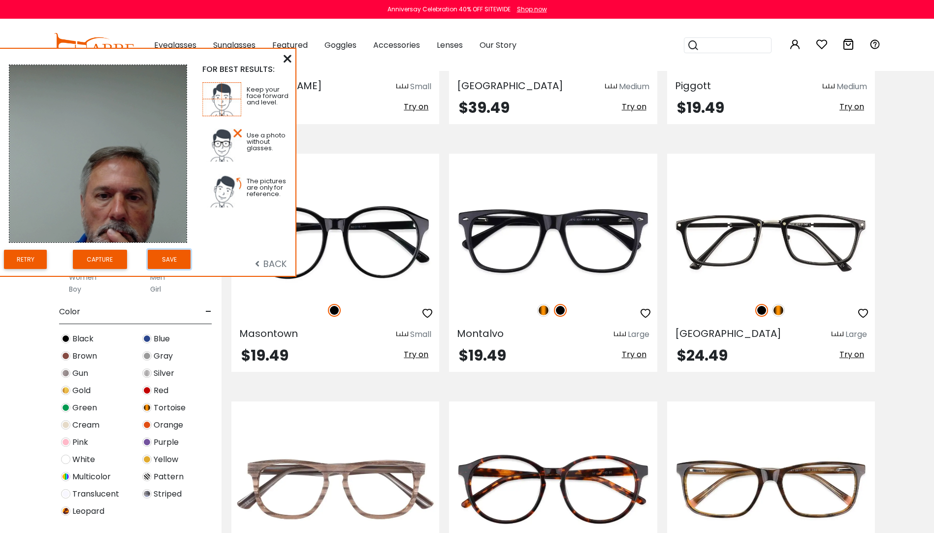
click at [165, 259] on button "Save" at bounding box center [169, 259] width 43 height 19
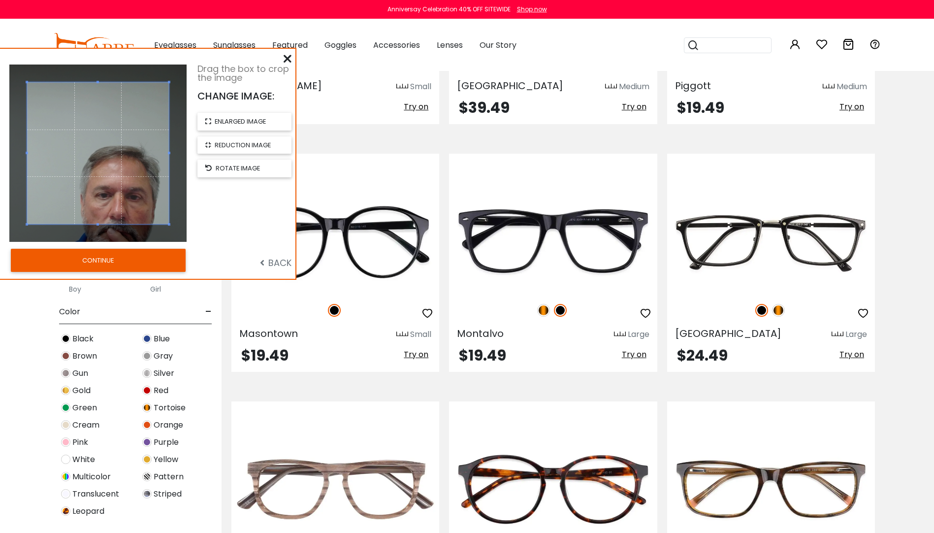
click at [155, 261] on button "CONTINUE" at bounding box center [98, 260] width 175 height 23
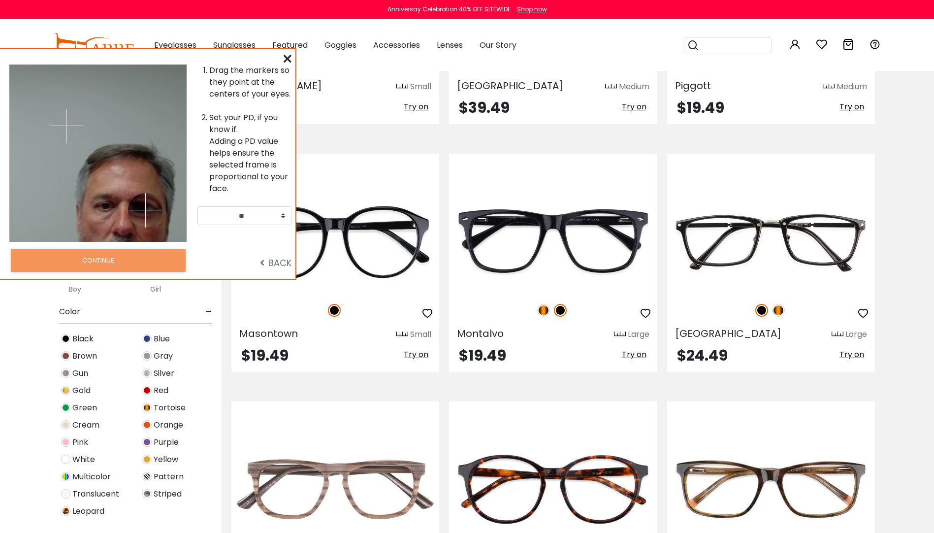
drag, startPoint x: 116, startPoint y: 125, endPoint x: 145, endPoint y: 210, distance: 90.0
click at [145, 210] on img at bounding box center [145, 210] width 34 height 34
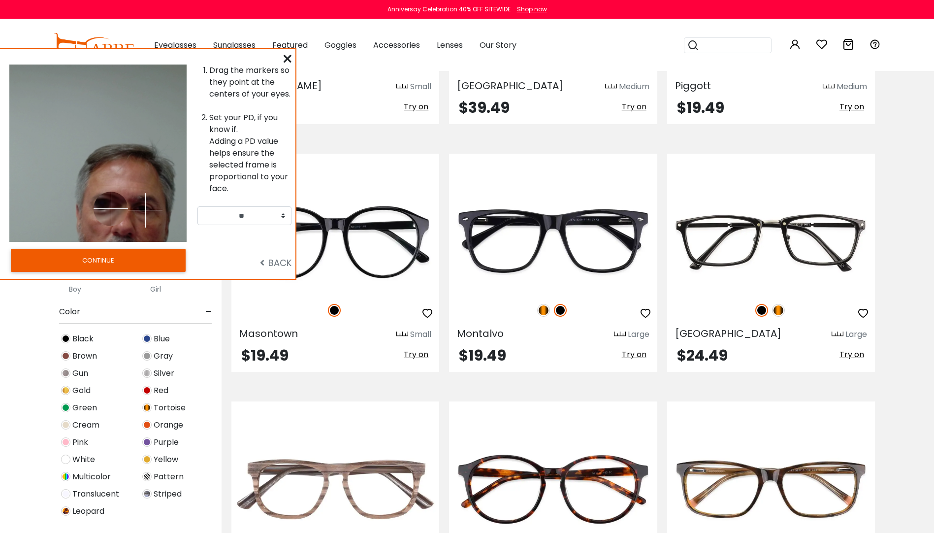
drag, startPoint x: 72, startPoint y: 152, endPoint x: 111, endPoint y: 208, distance: 68.3
click at [111, 208] on img at bounding box center [111, 209] width 34 height 34
click at [137, 260] on button "CONTINUE" at bounding box center [98, 260] width 175 height 23
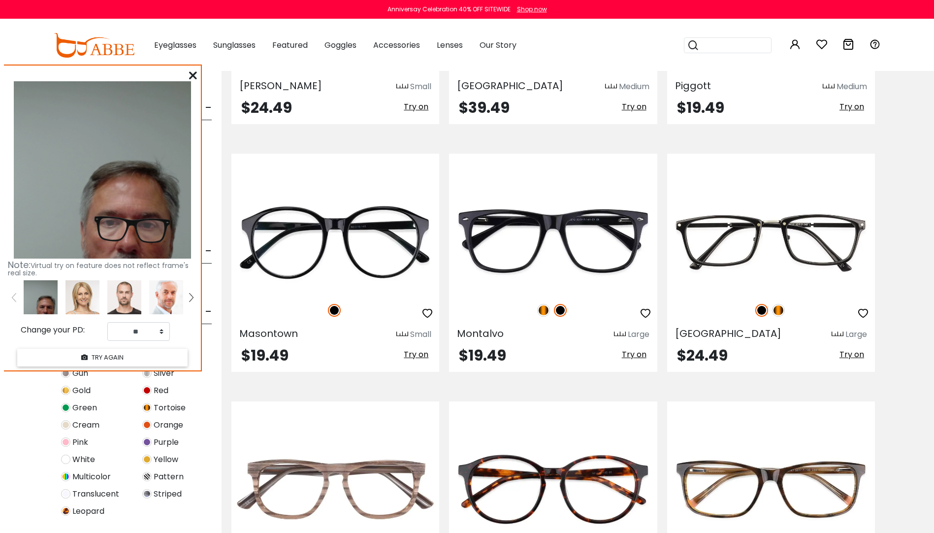
drag, startPoint x: 170, startPoint y: 167, endPoint x: 174, endPoint y: 192, distance: 25.4
click at [174, 192] on img at bounding box center [102, 169] width 177 height 177
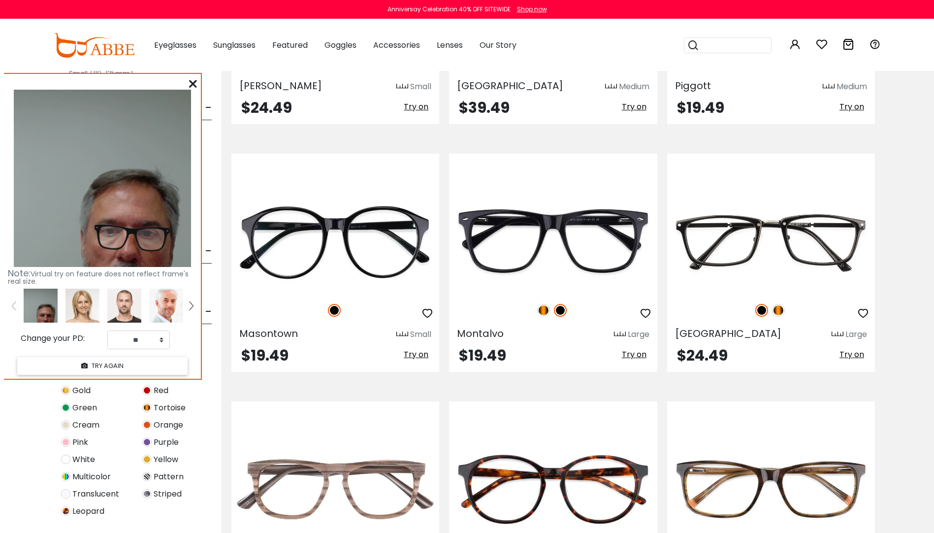
scroll to position [0, 0]
